Goal: Navigation & Orientation: Find specific page/section

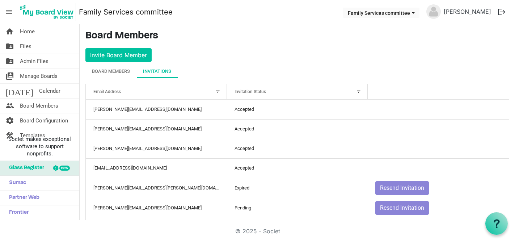
click at [139, 19] on link "Family Services committee" at bounding box center [126, 12] width 94 height 14
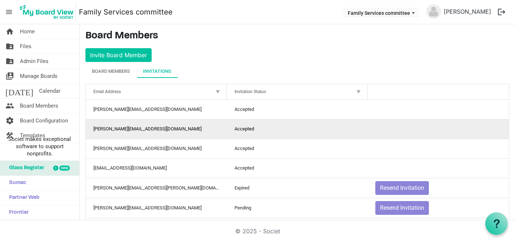
scroll to position [109, 0]
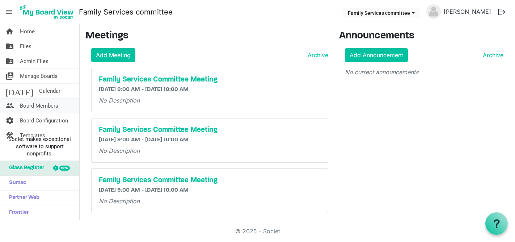
click at [33, 108] on span "Board Members" at bounding box center [39, 105] width 38 height 14
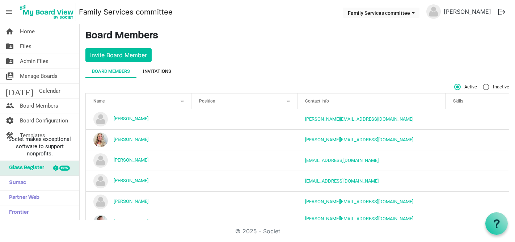
click at [161, 69] on div "Invitations" at bounding box center [157, 71] width 28 height 7
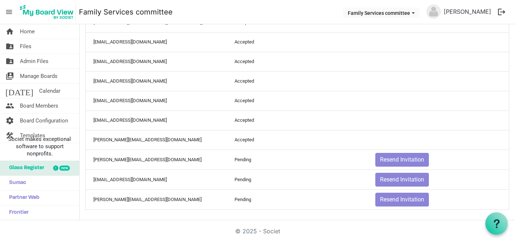
scroll to position [304, 0]
